Goal: Find contact information: Find contact information

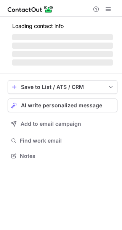
scroll to position [155, 122]
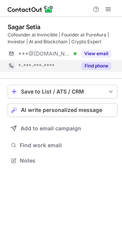
click at [93, 67] on button "Find phone" at bounding box center [97, 66] width 30 height 8
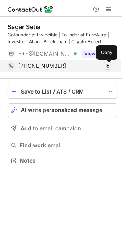
click at [109, 63] on span at bounding box center [108, 66] width 6 height 6
